Goal: Task Accomplishment & Management: Manage account settings

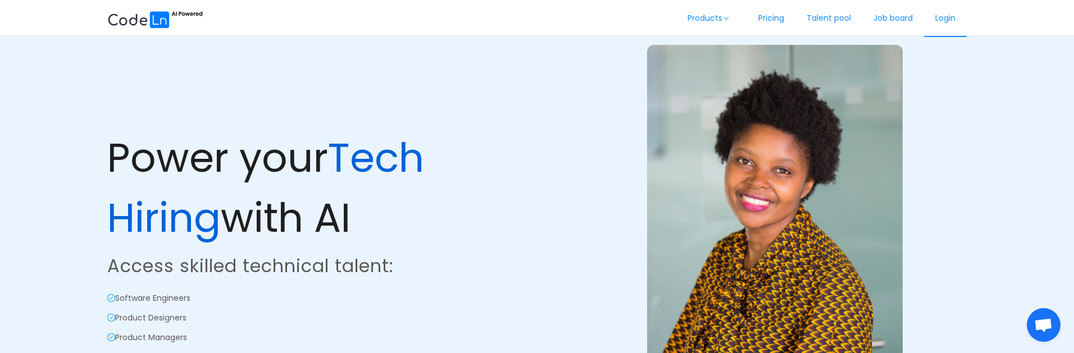
click at [945, 24] on link "Login" at bounding box center [945, 18] width 43 height 37
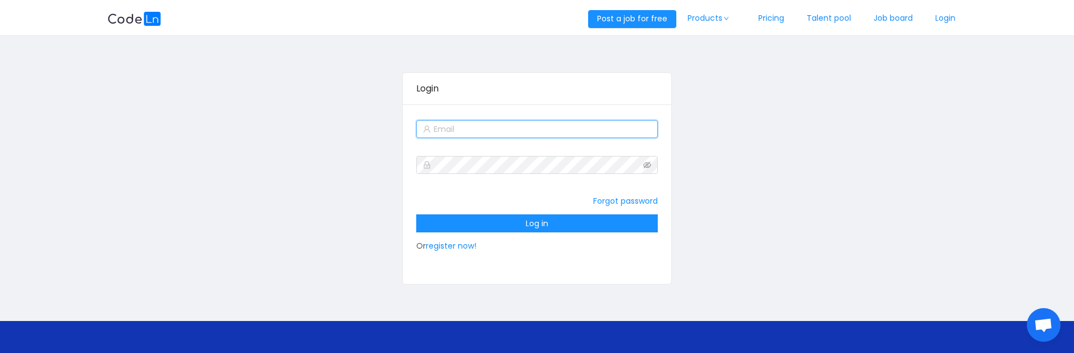
click at [503, 132] on input "text" at bounding box center [536, 129] width 241 height 18
type input "[EMAIL_ADDRESS][DOMAIN_NAME]"
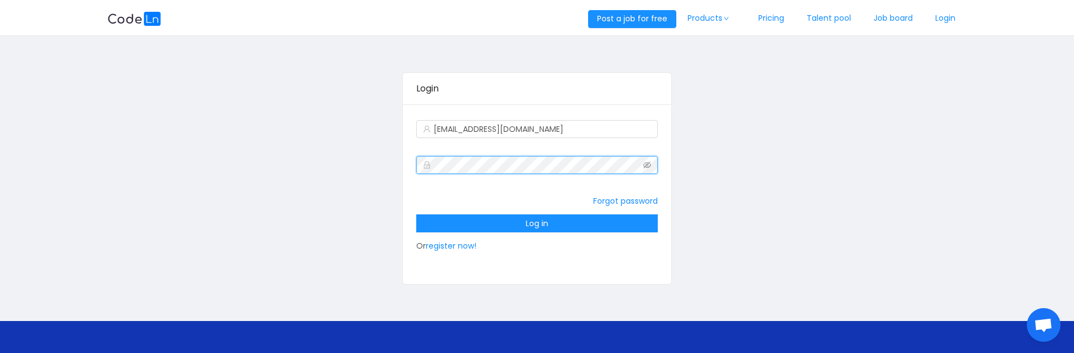
click at [405, 166] on div "[EMAIL_ADDRESS][DOMAIN_NAME] Forgot password Log in Or register now!" at bounding box center [537, 194] width 268 height 180
click at [350, 189] on div "Login [EMAIL_ADDRESS][DOMAIN_NAME] Forgot password Log in Or register now!" at bounding box center [536, 179] width 859 height 264
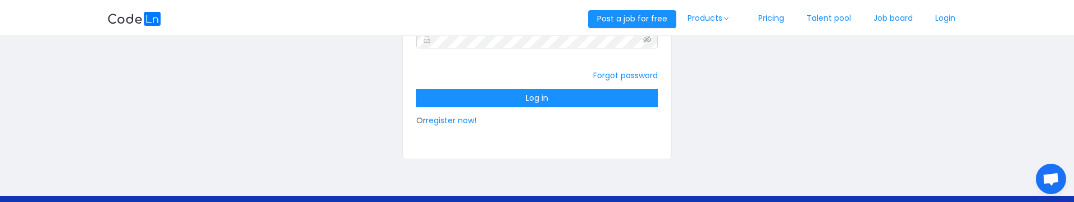
scroll to position [135, 0]
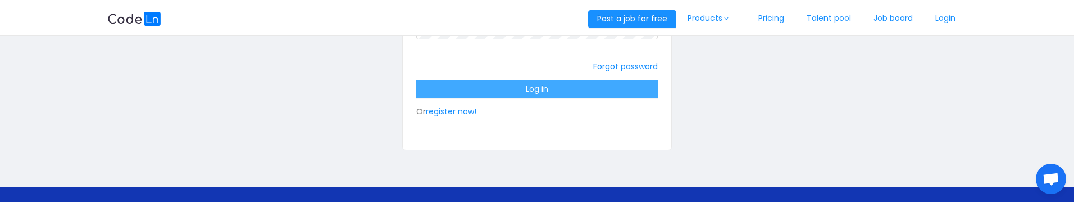
click at [531, 92] on button "Log in" at bounding box center [536, 89] width 241 height 18
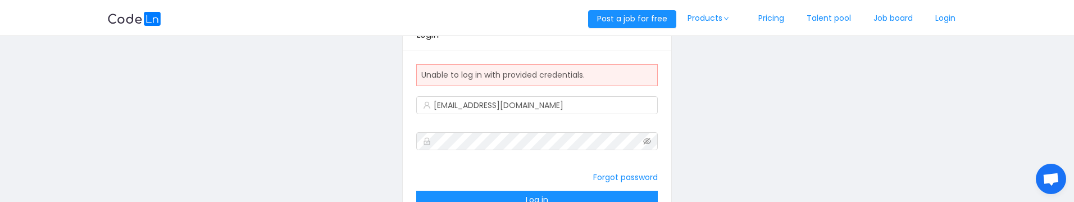
scroll to position [30, 0]
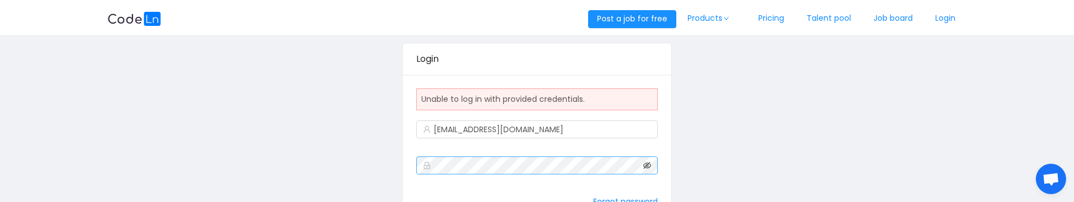
click at [649, 168] on icon "icon: eye-invisible" at bounding box center [647, 165] width 8 height 8
click at [391, 157] on div "Login Unable to log in with provided credentials. [EMAIL_ADDRESS][DOMAIN_NAME] …" at bounding box center [536, 164] width 859 height 294
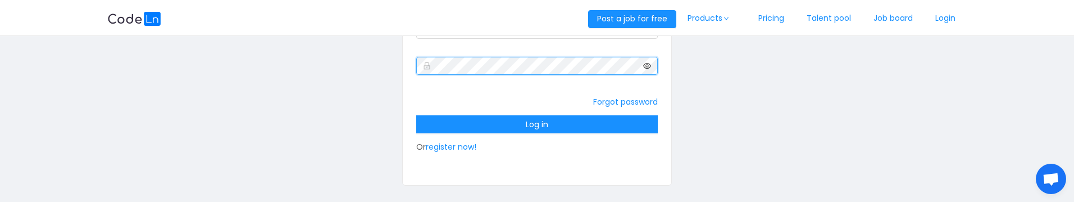
scroll to position [165, 0]
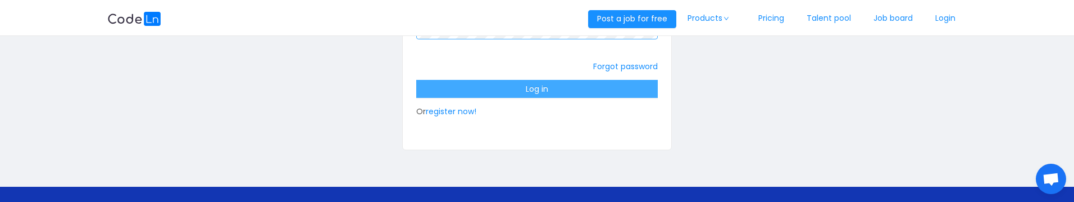
click at [540, 90] on button "Log in" at bounding box center [536, 89] width 241 height 18
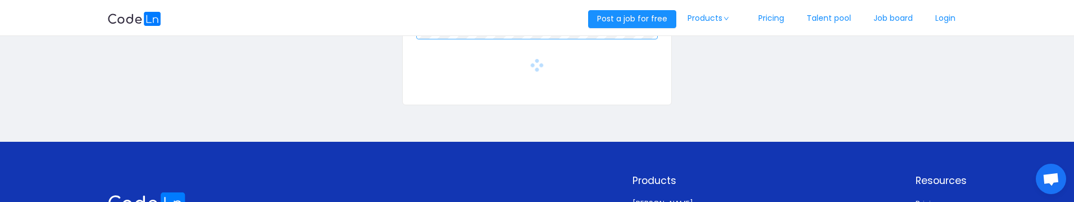
scroll to position [132, 0]
